Goal: Find specific page/section: Find specific page/section

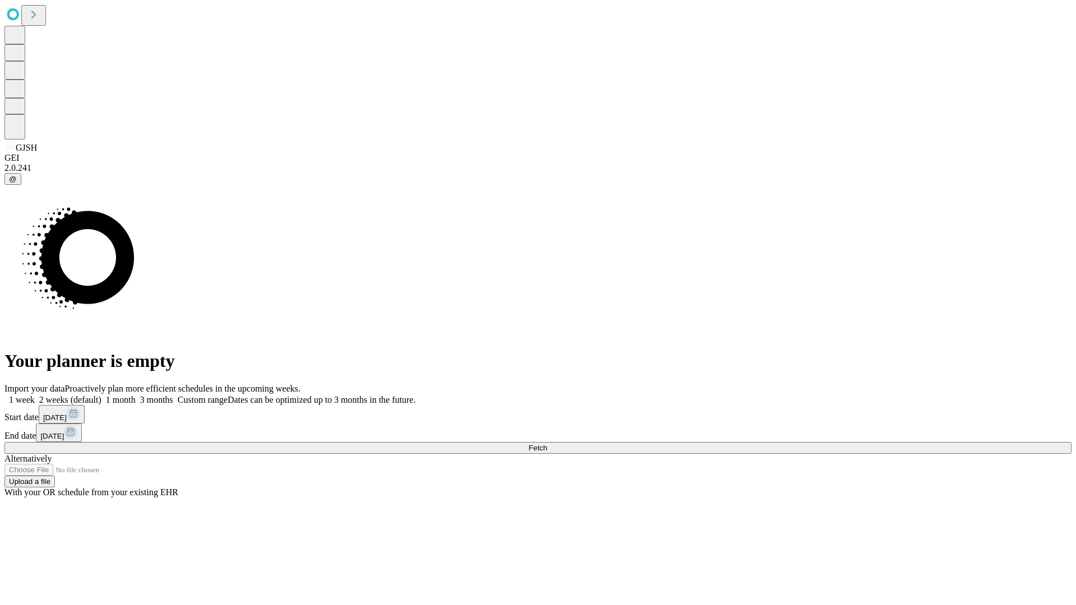
click at [547, 444] on span "Fetch" at bounding box center [537, 448] width 18 height 8
